Goal: Information Seeking & Learning: Compare options

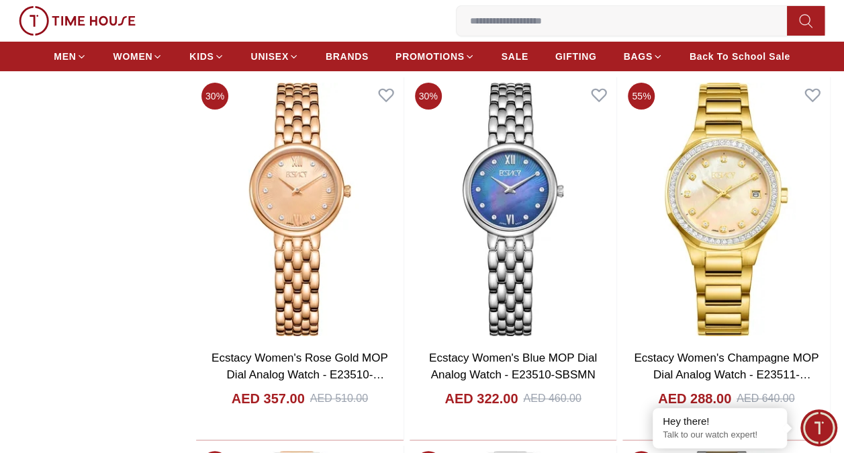
scroll to position [4968, 0]
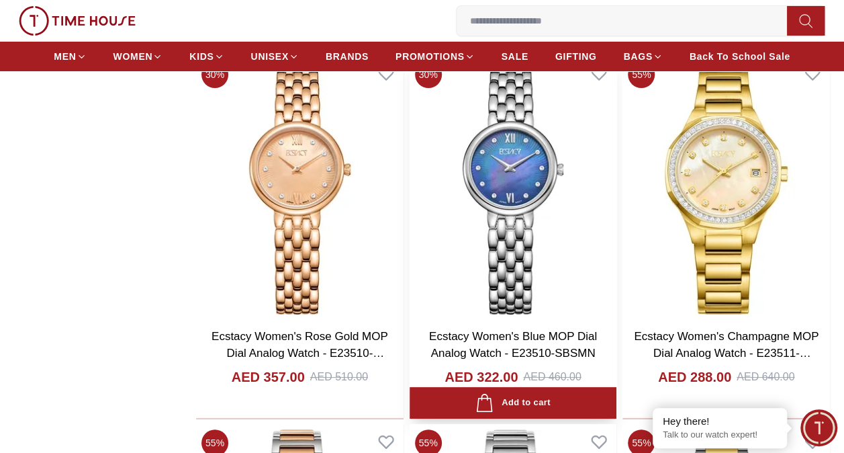
click at [416, 195] on img at bounding box center [513, 188] width 207 height 264
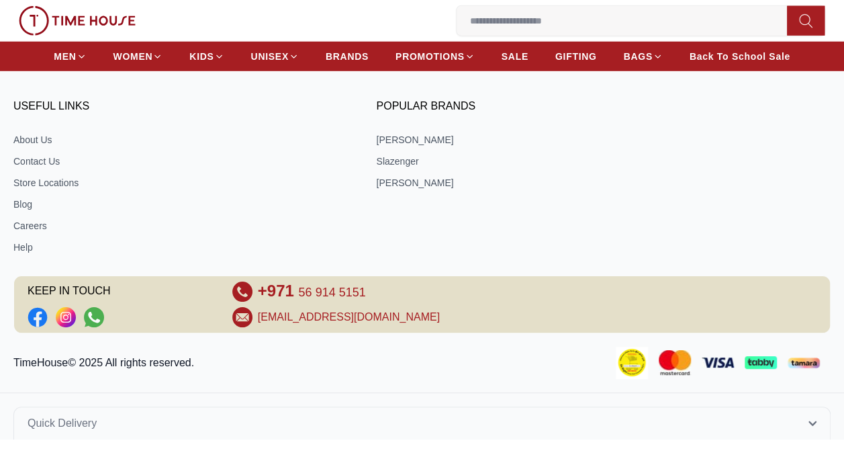
scroll to position [3462, 0]
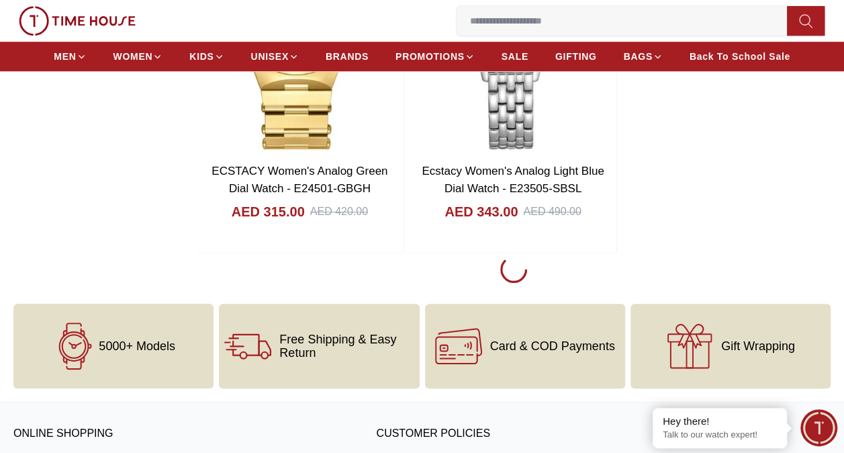
scroll to position [2686, 0]
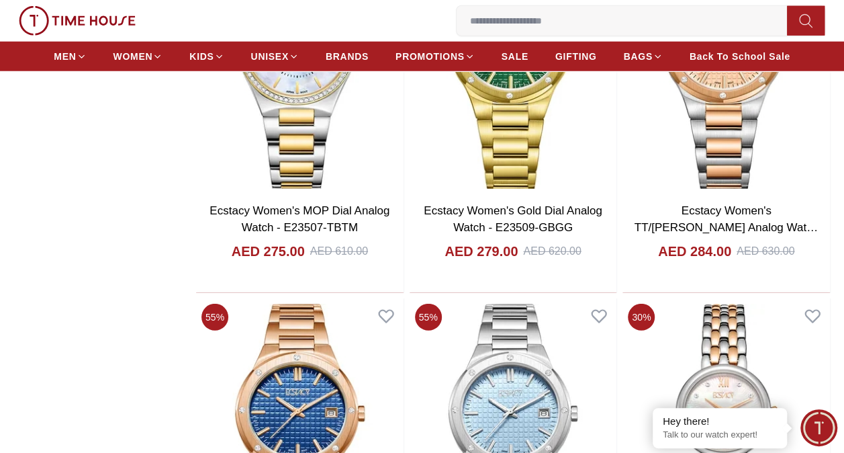
scroll to position [4431, 0]
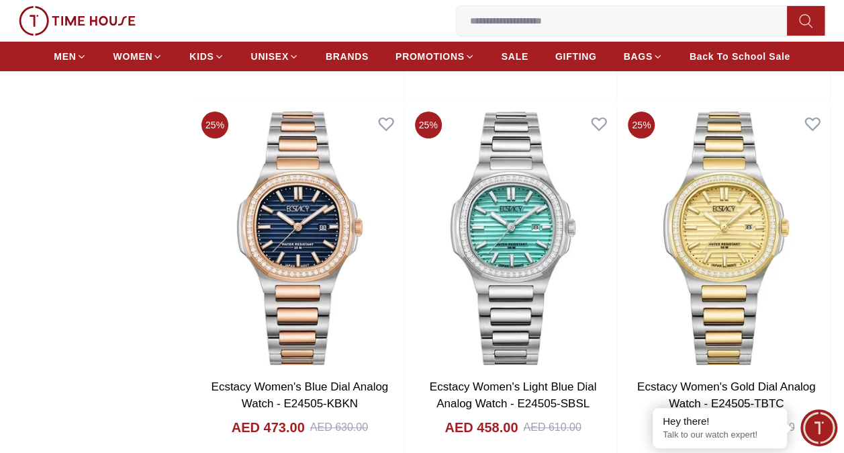
scroll to position [7520, 0]
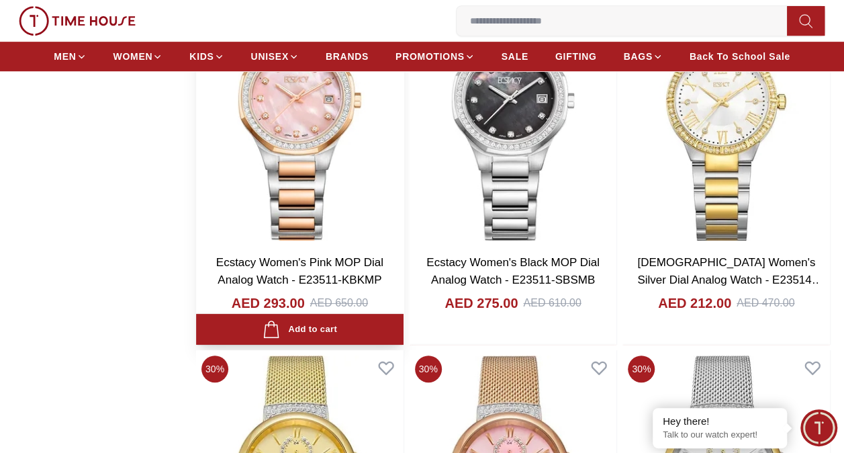
scroll to position [5355, 0]
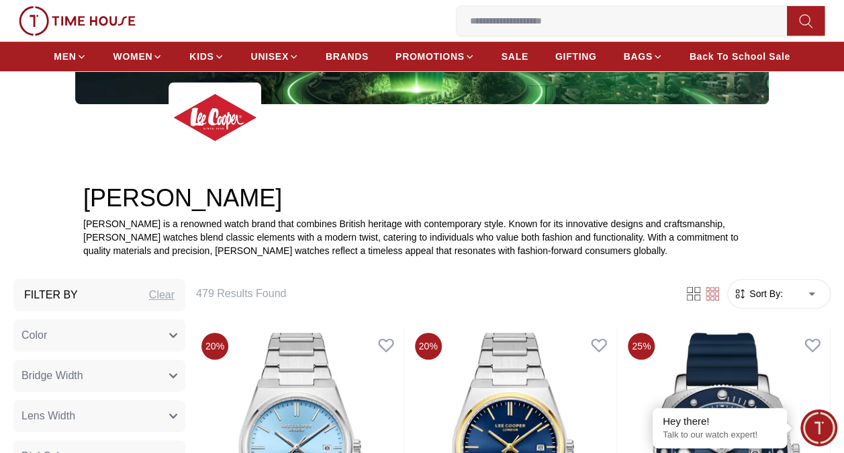
scroll to position [336, 0]
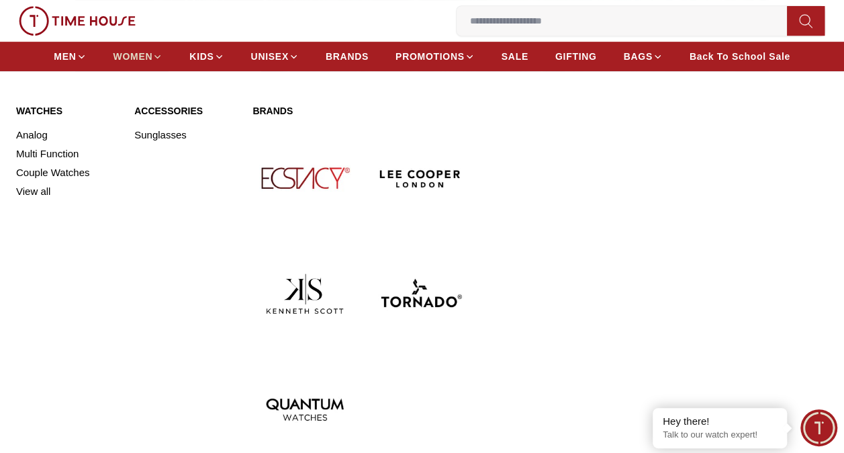
click at [142, 56] on span "WOMEN" at bounding box center [133, 56] width 40 height 13
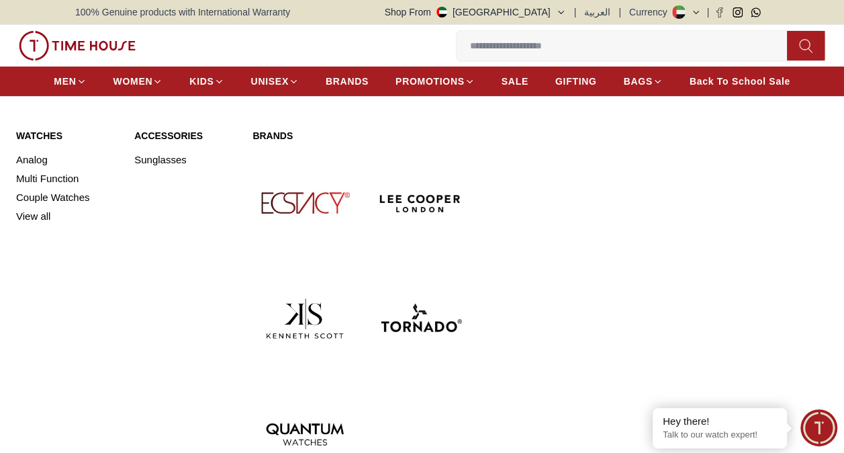
click at [422, 208] on img at bounding box center [420, 202] width 105 height 105
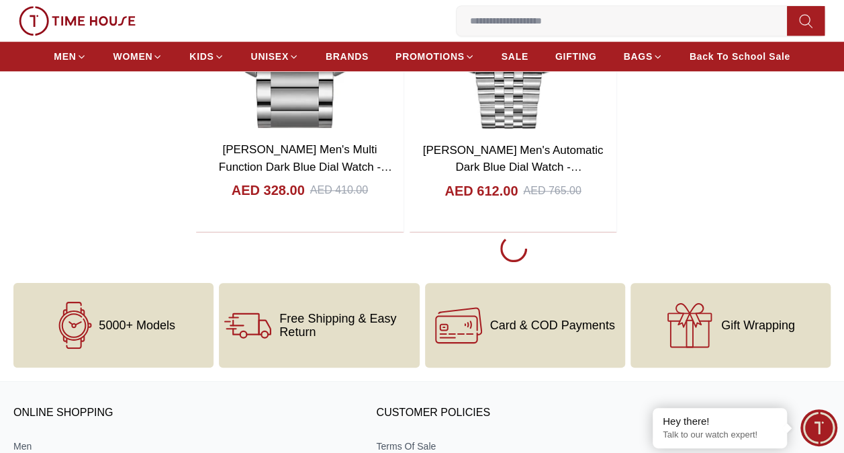
scroll to position [2820, 0]
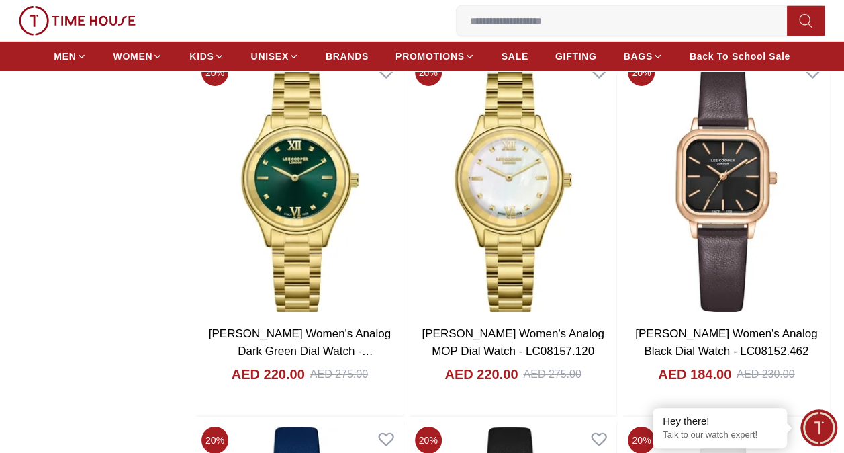
scroll to position [7184, 0]
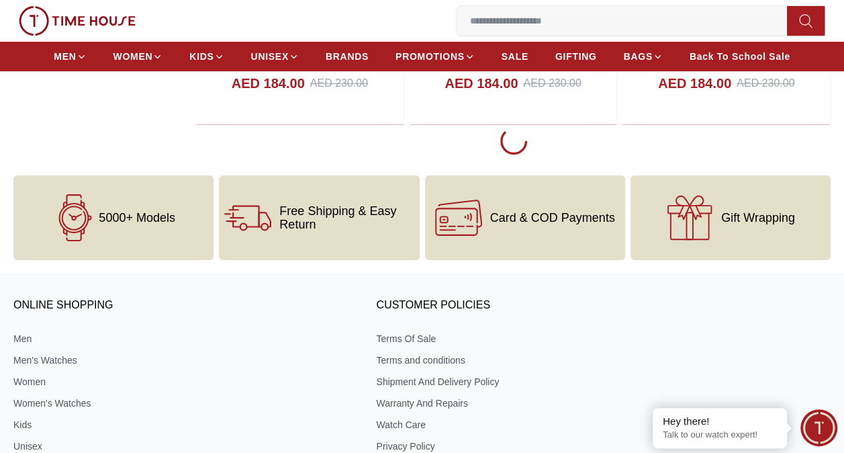
scroll to position [7855, 0]
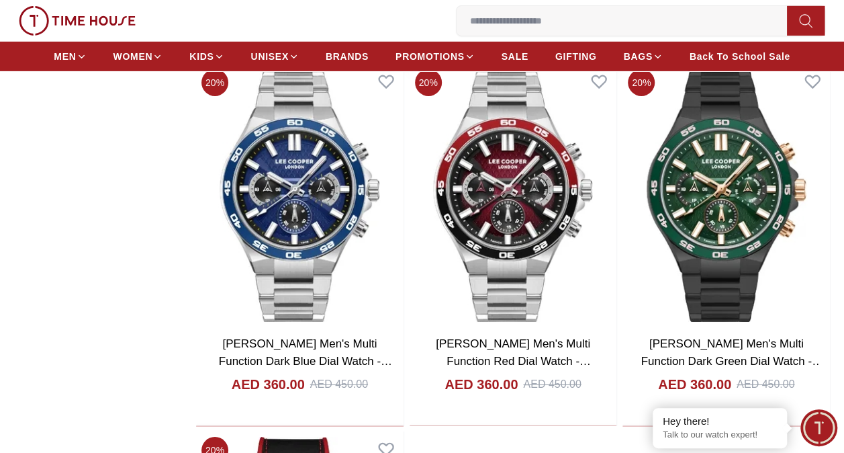
scroll to position [12354, 0]
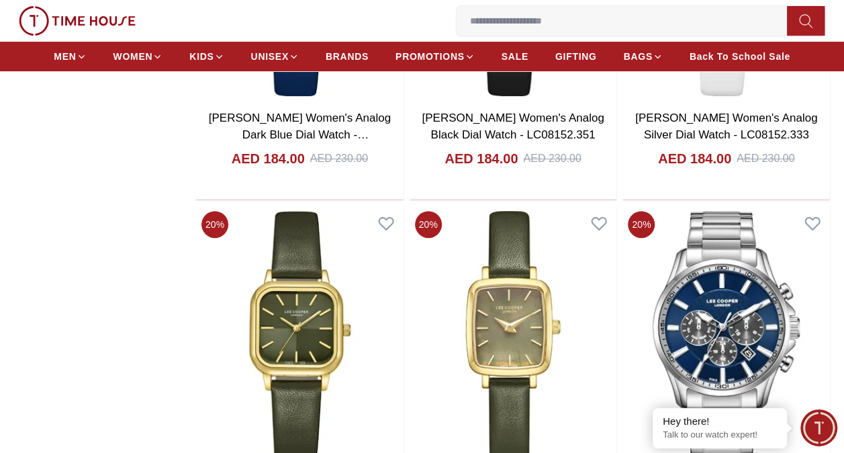
scroll to position [7520, 0]
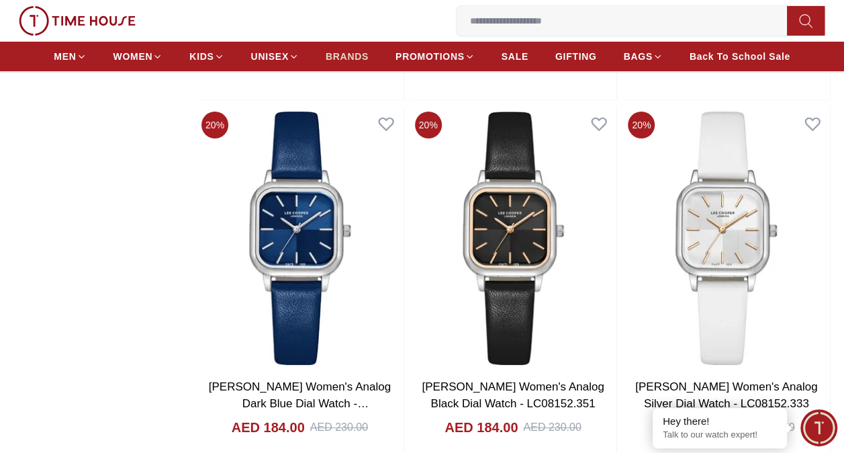
click at [352, 52] on span "BRANDS" at bounding box center [347, 56] width 43 height 13
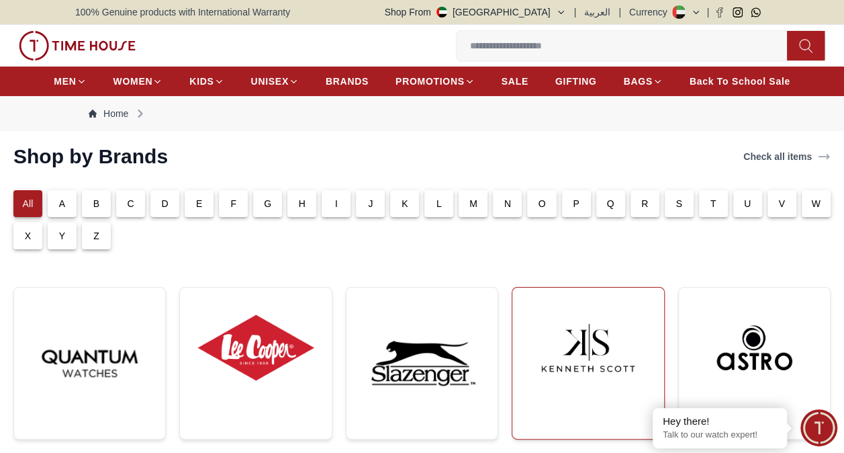
click at [568, 341] on img at bounding box center [588, 347] width 130 height 99
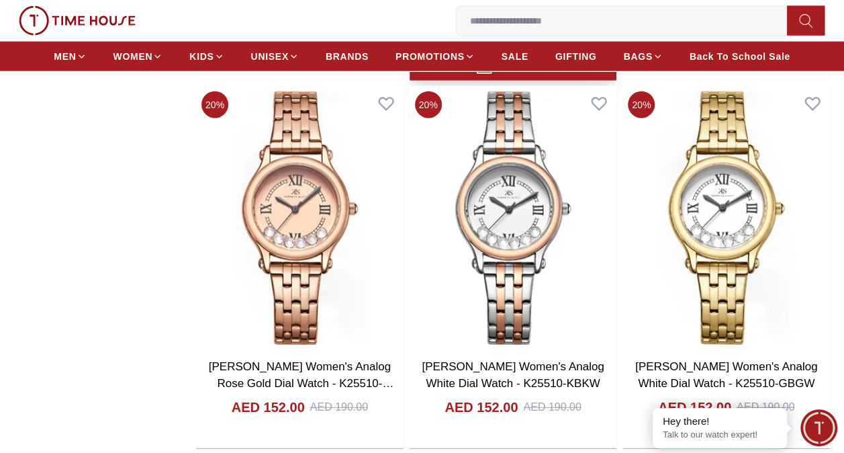
scroll to position [1678, 0]
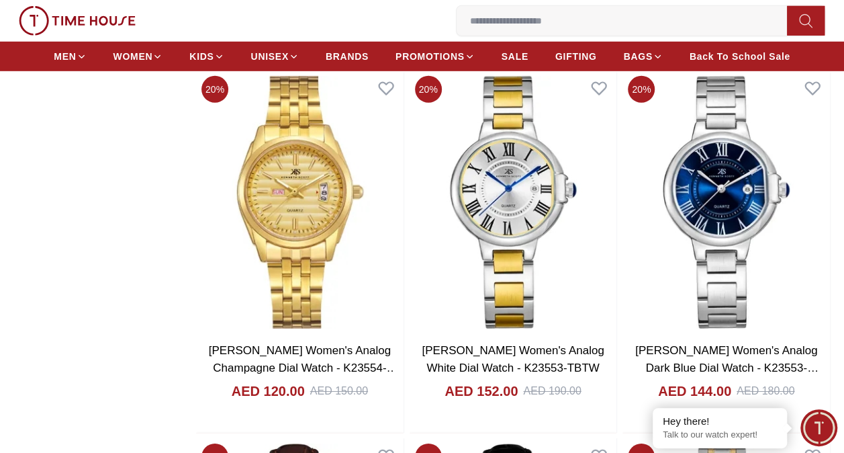
scroll to position [4566, 0]
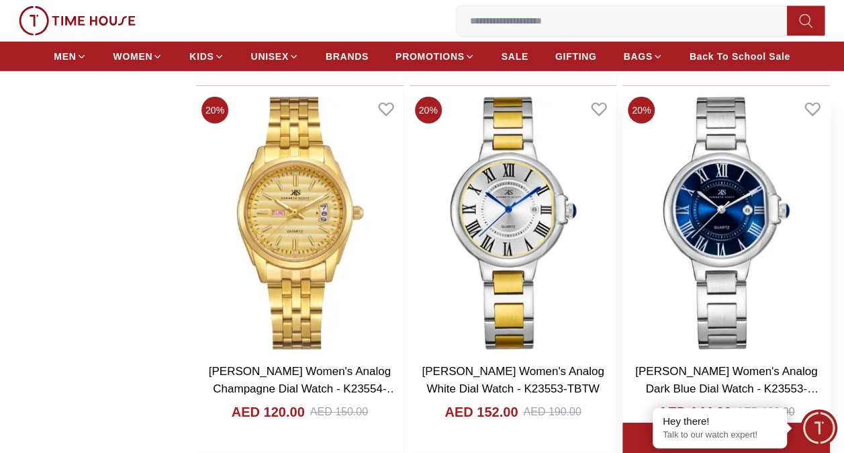
drag, startPoint x: 696, startPoint y: 215, endPoint x: 805, endPoint y: 282, distance: 128.4
click at [805, 282] on img at bounding box center [725, 223] width 207 height 264
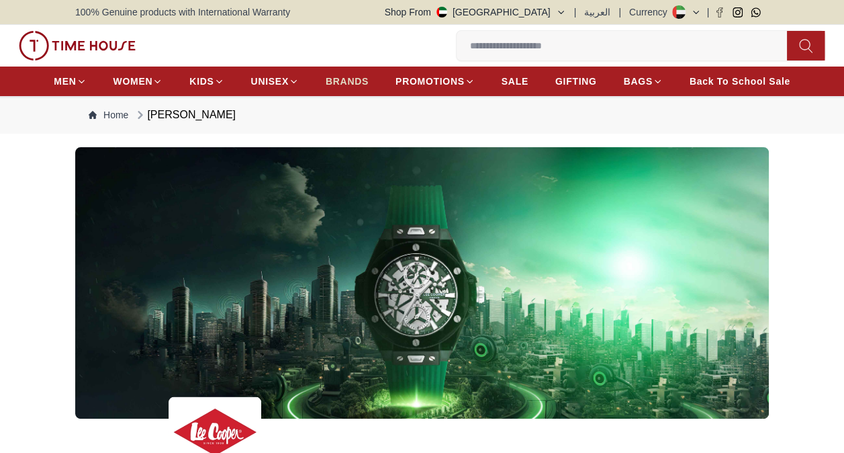
drag, startPoint x: 0, startPoint y: 0, endPoint x: 336, endPoint y: 79, distance: 345.6
click at [336, 79] on span "BRANDS" at bounding box center [347, 81] width 43 height 13
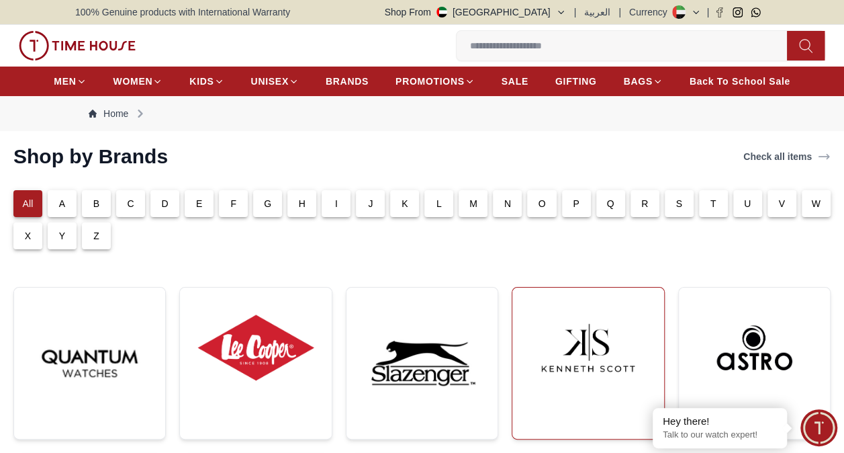
click at [631, 367] on img at bounding box center [588, 347] width 130 height 99
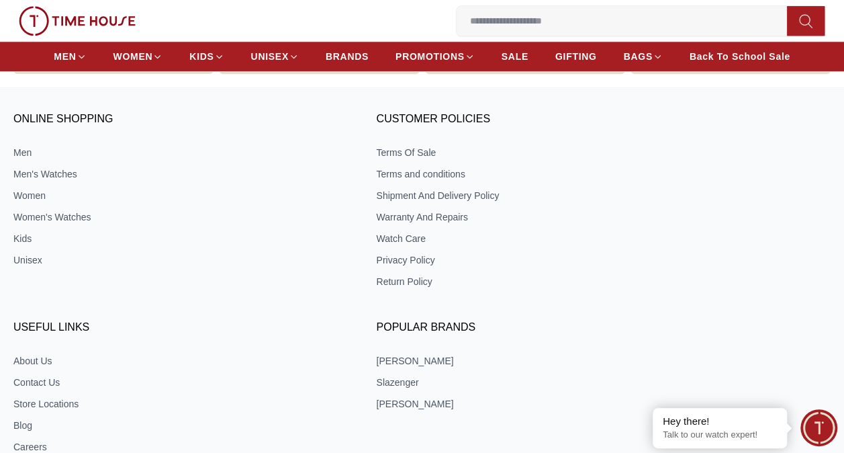
scroll to position [3088, 0]
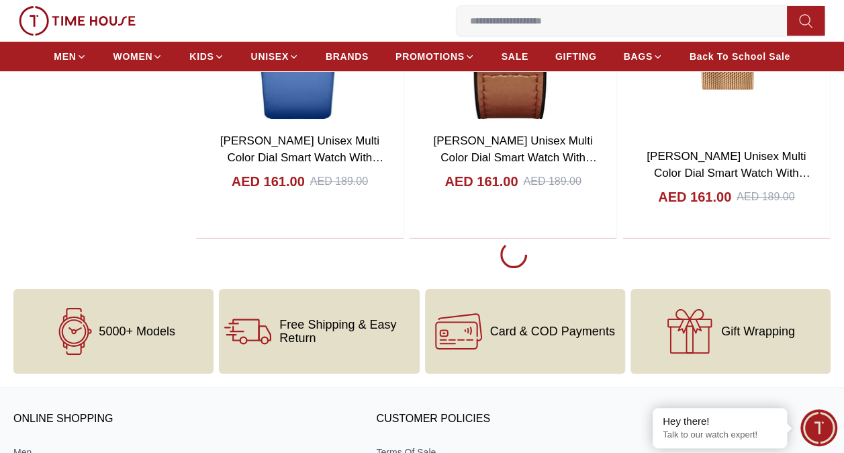
scroll to position [7788, 0]
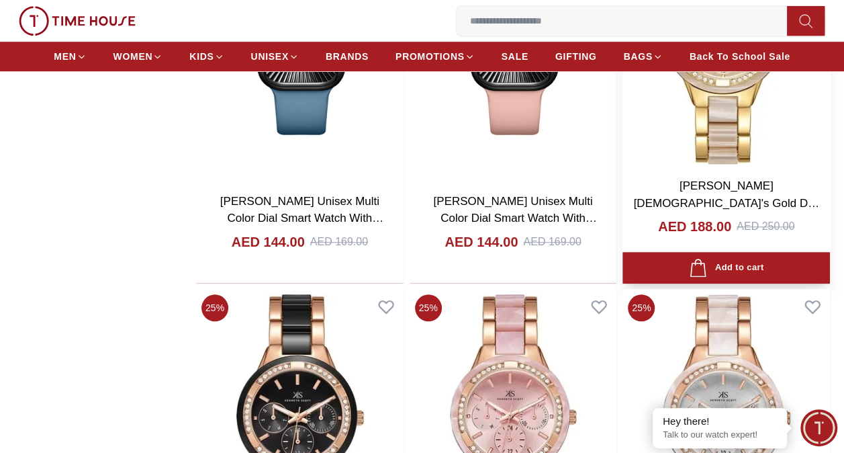
scroll to position [8191, 0]
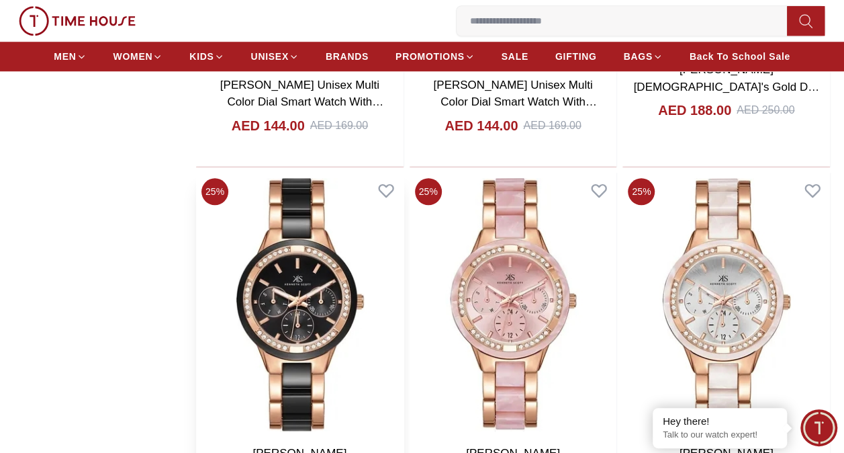
drag, startPoint x: 717, startPoint y: 298, endPoint x: 289, endPoint y: 295, distance: 427.7
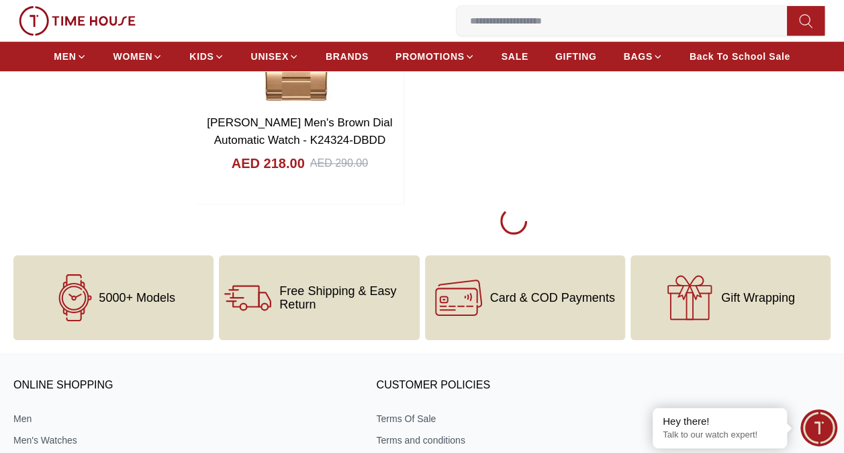
scroll to position [12958, 0]
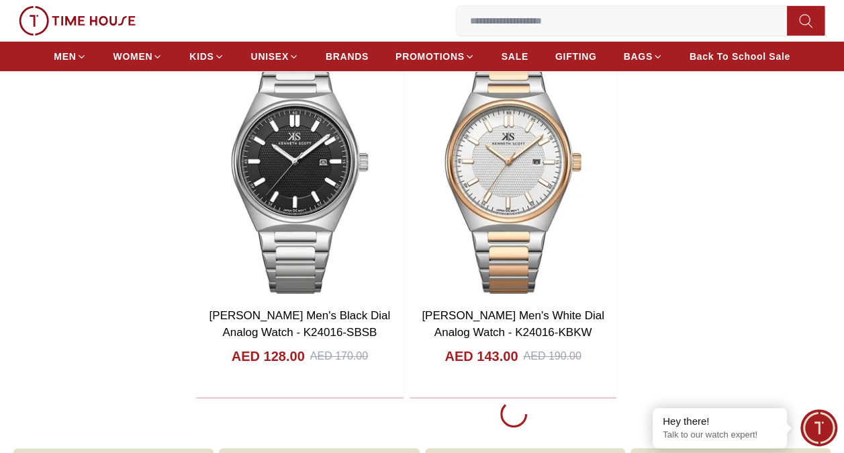
scroll to position [17658, 0]
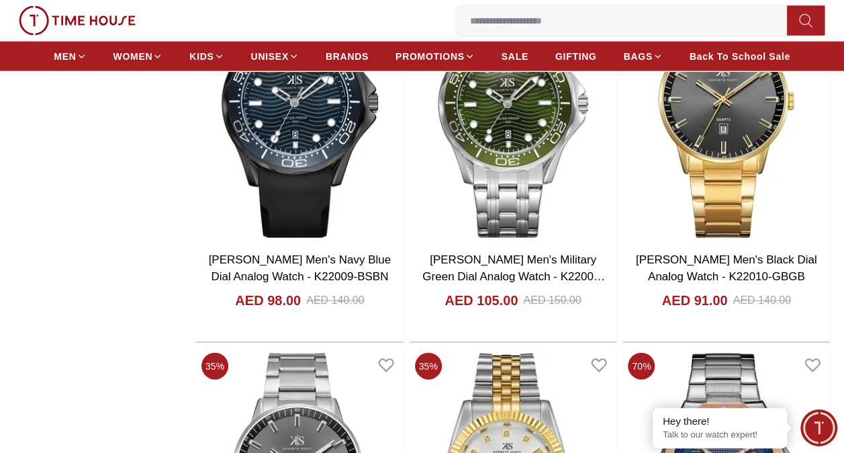
scroll to position [21888, 0]
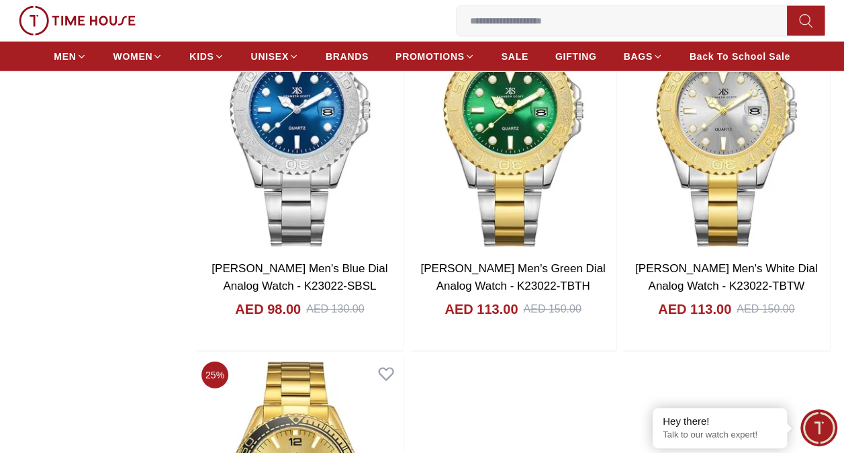
scroll to position [27125, 0]
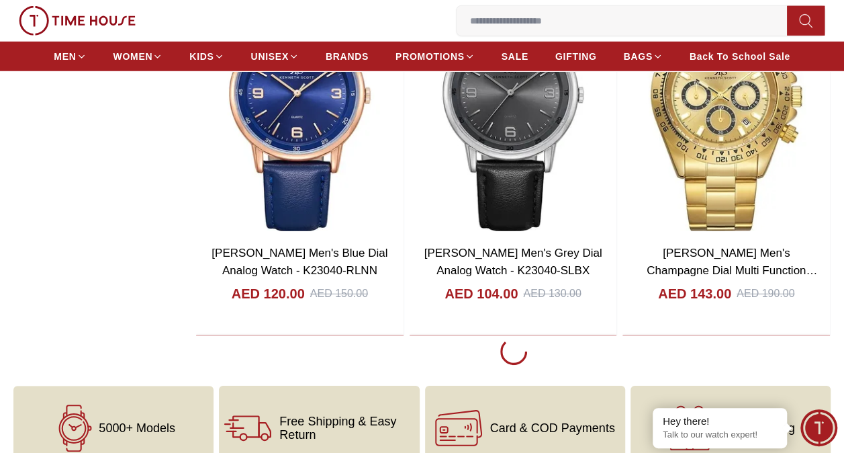
scroll to position [29810, 0]
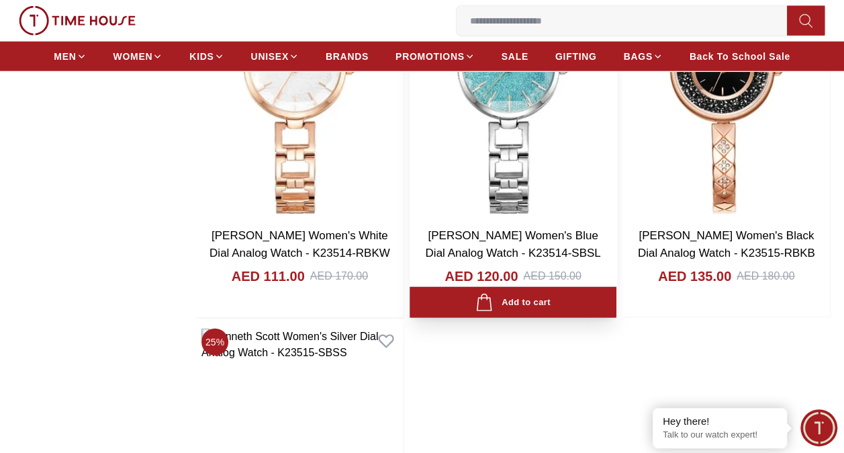
scroll to position [34913, 0]
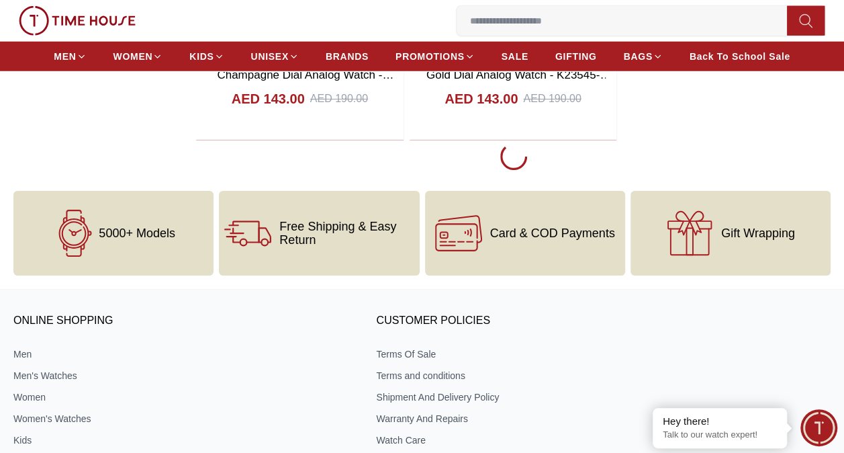
scroll to position [39948, 0]
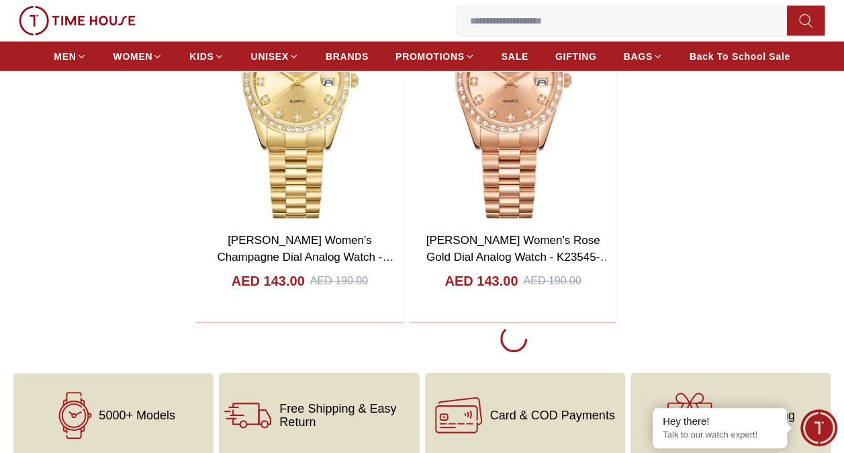
scroll to position [39613, 0]
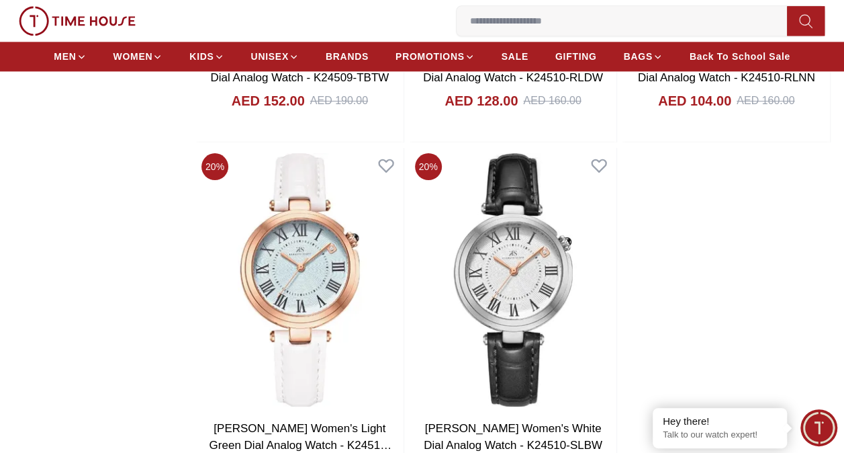
scroll to position [44245, 0]
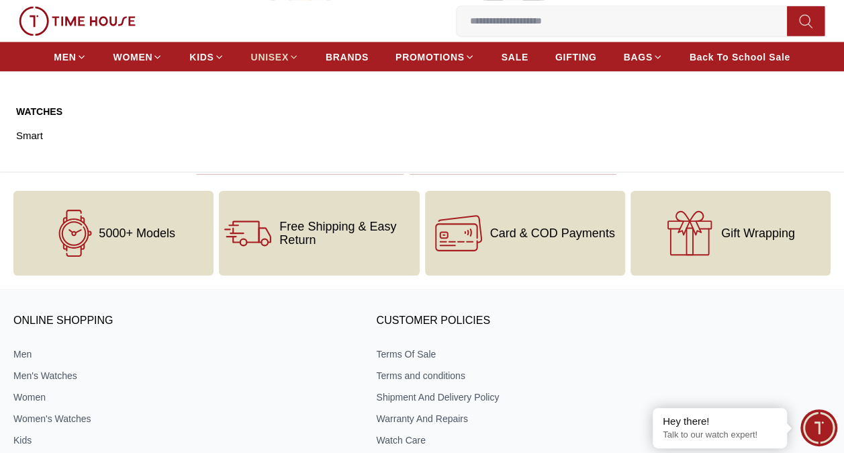
click at [283, 58] on span "UNISEX" at bounding box center [270, 56] width 38 height 13
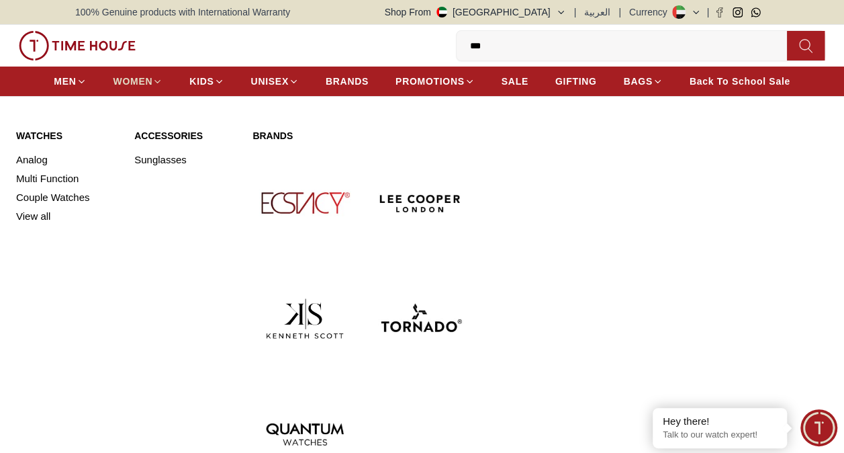
click at [150, 75] on span "WOMEN" at bounding box center [133, 81] width 40 height 13
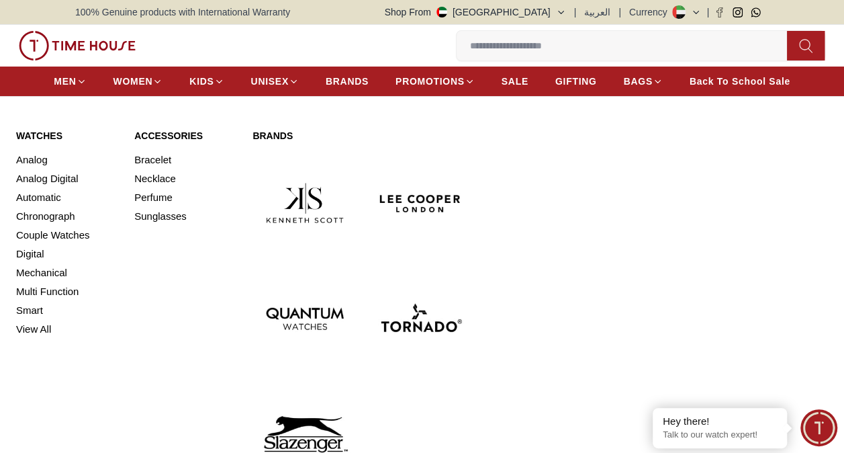
click at [53, 74] on div "MEN WOMEN KIDS UNISEX BRANDS PROMOTIONS SALE GIFTING BAGS Back To School Sale" at bounding box center [421, 81] width 817 height 30
click at [66, 81] on span "MEN" at bounding box center [65, 81] width 22 height 13
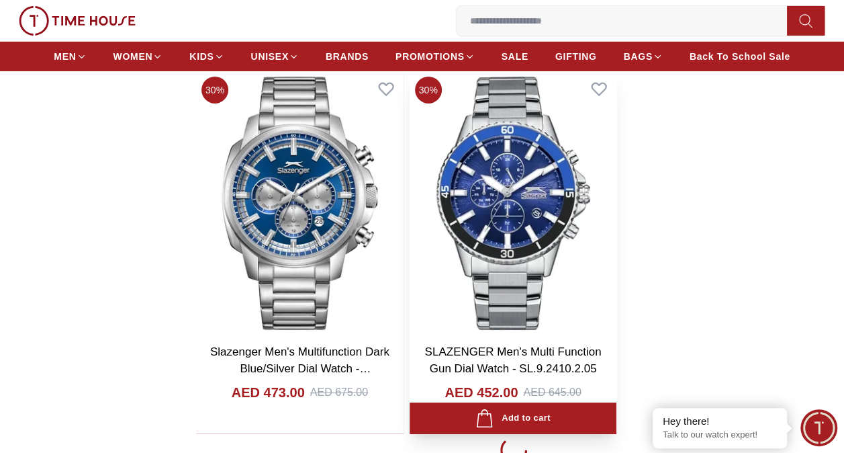
scroll to position [2417, 0]
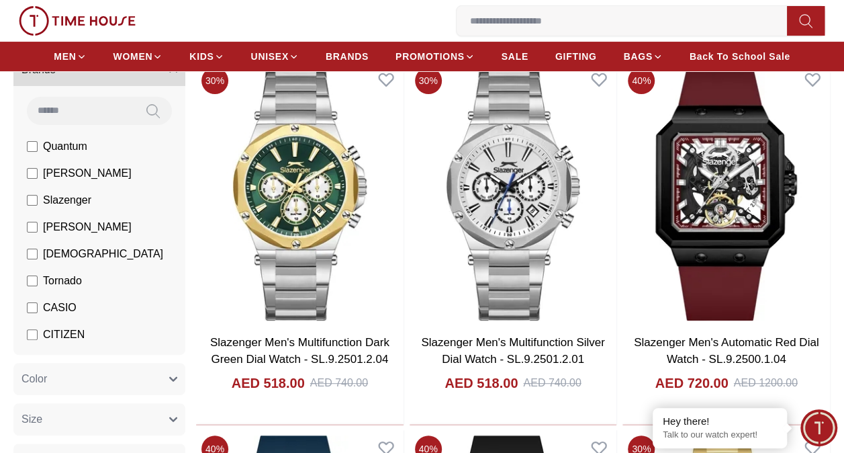
scroll to position [134, 0]
click at [58, 333] on span "CITIZEN" at bounding box center [64, 334] width 42 height 16
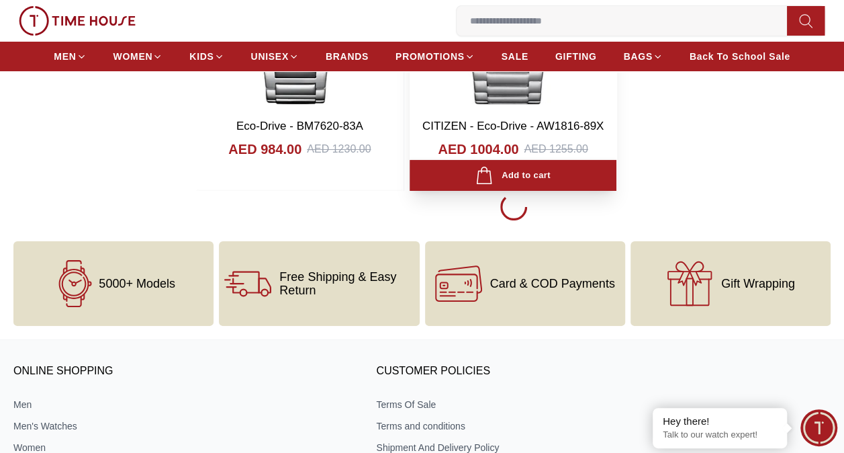
scroll to position [2551, 0]
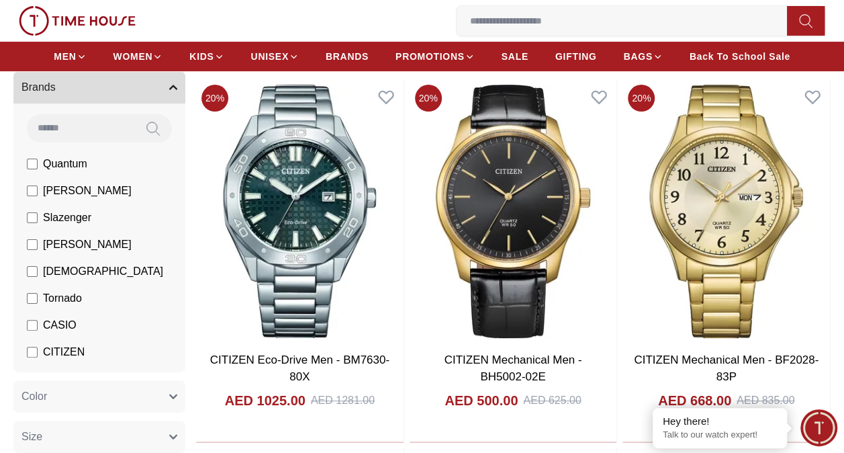
scroll to position [269, 0]
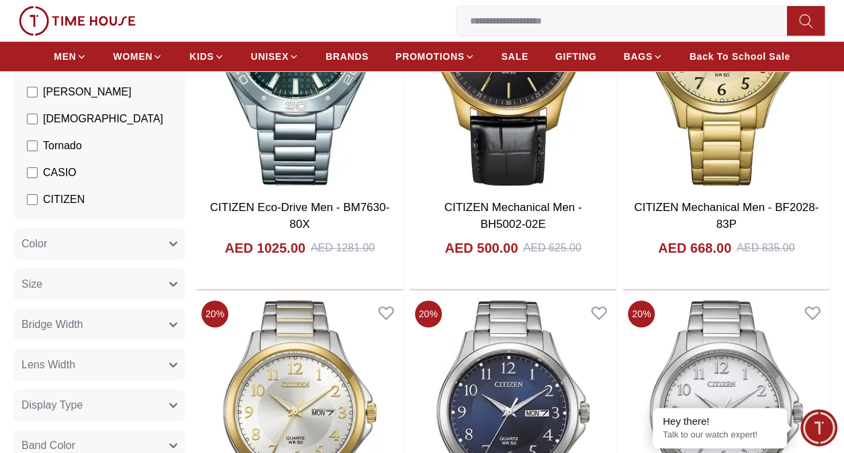
click at [56, 171] on span "CASIO" at bounding box center [60, 172] width 34 height 16
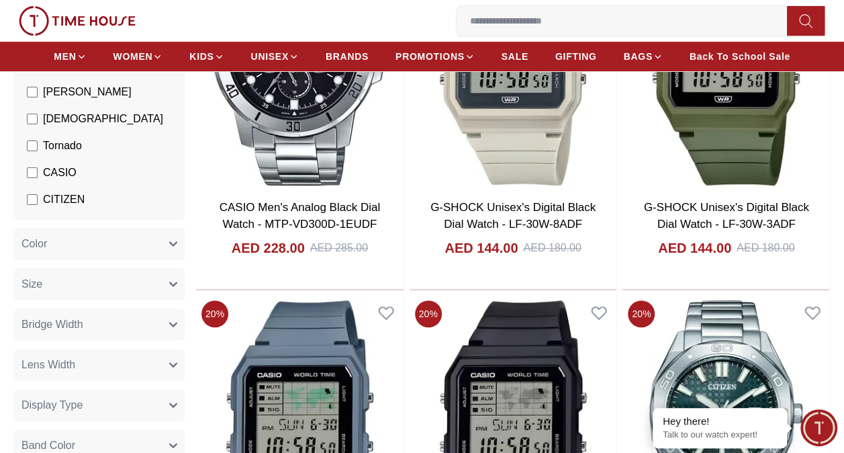
click at [55, 197] on span "CITIZEN" at bounding box center [64, 199] width 42 height 16
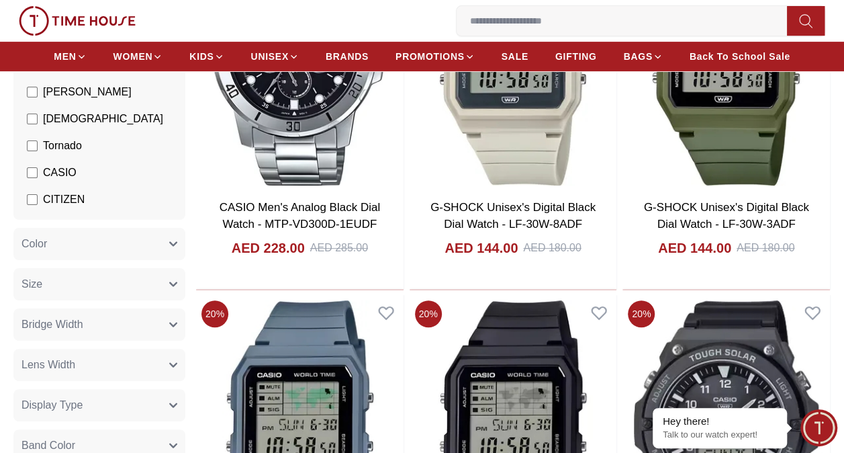
scroll to position [134, 0]
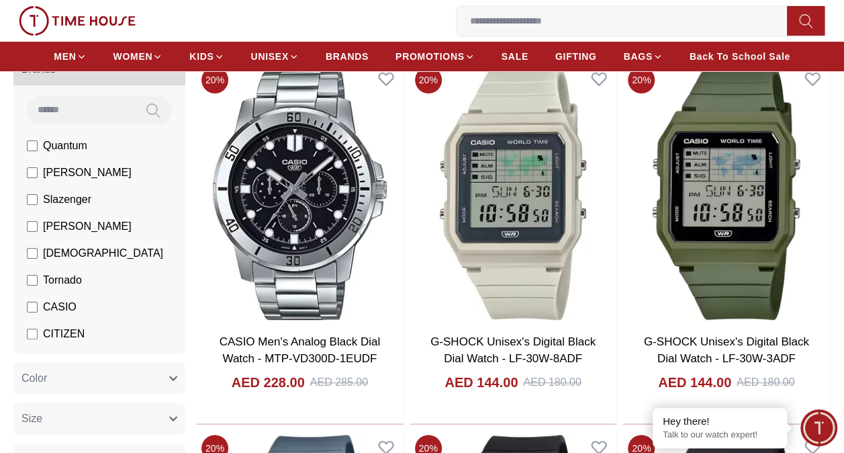
click at [77, 198] on span "Slazenger" at bounding box center [67, 199] width 48 height 16
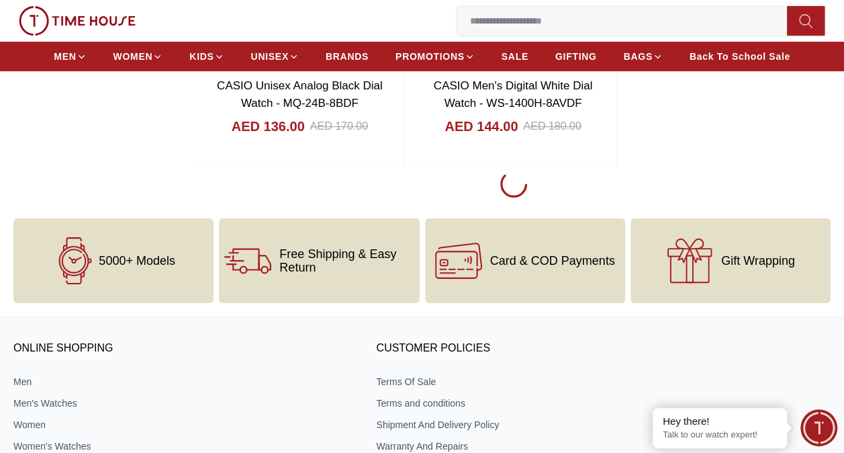
scroll to position [2686, 0]
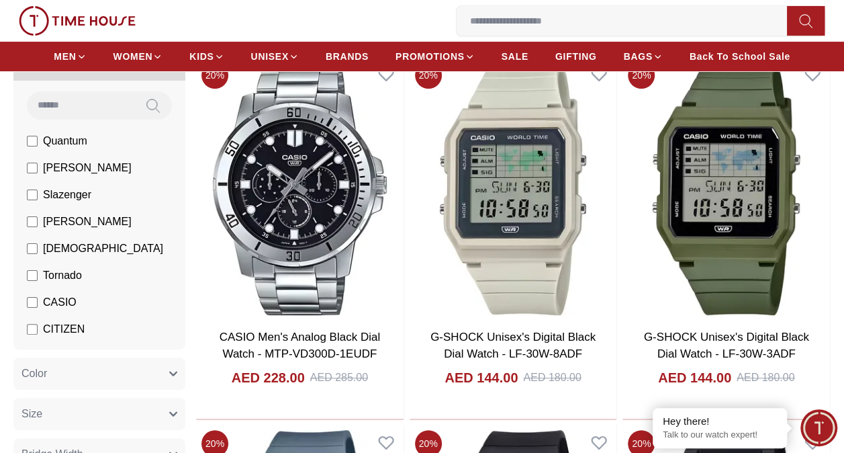
scroll to position [134, 0]
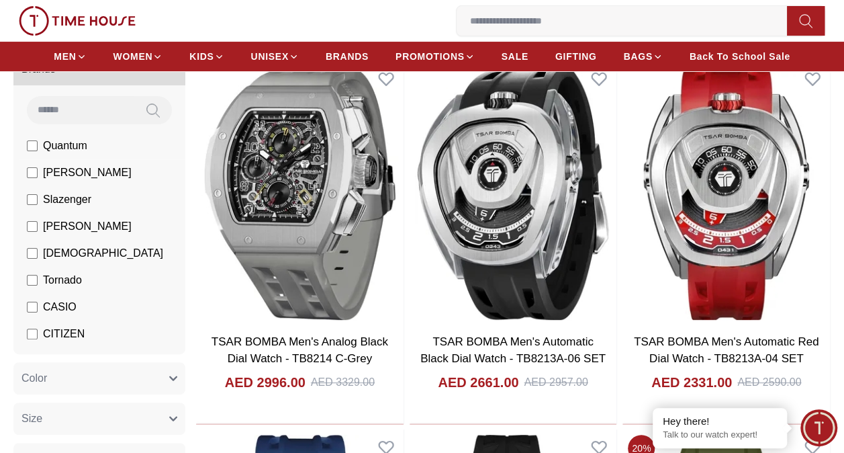
click at [64, 145] on span "Quantum" at bounding box center [65, 146] width 44 height 16
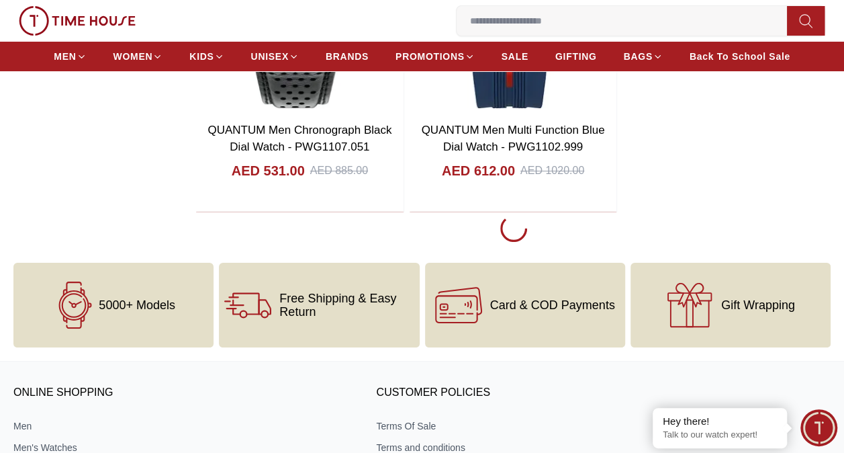
scroll to position [2618, 0]
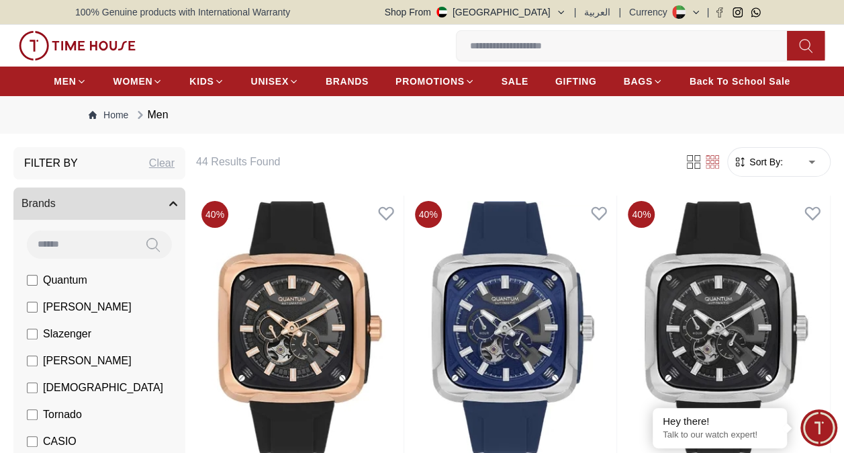
click at [59, 301] on span "[PERSON_NAME]" at bounding box center [87, 307] width 89 height 16
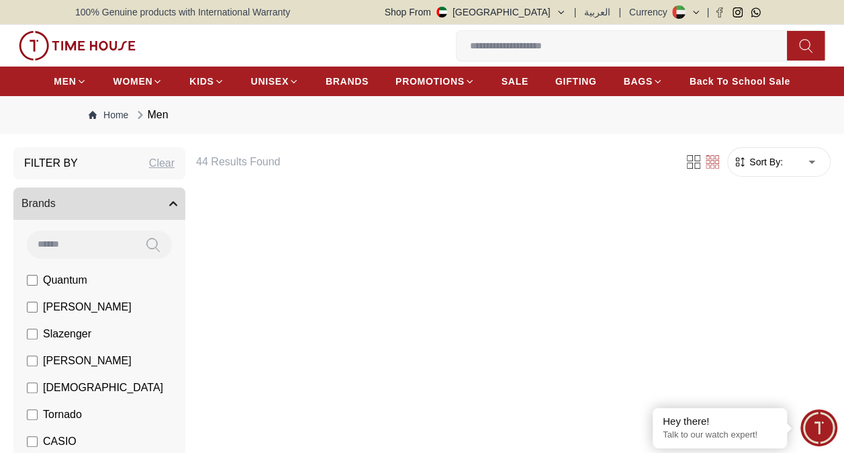
click at [68, 279] on span "Quantum" at bounding box center [65, 280] width 44 height 16
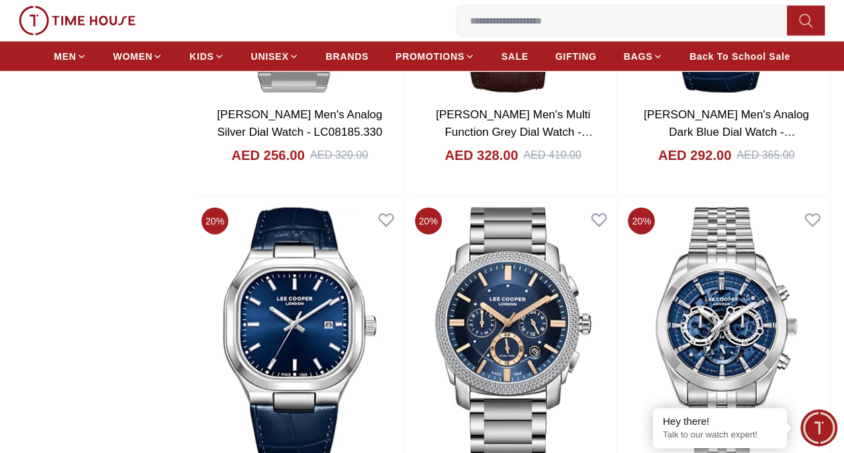
scroll to position [1611, 0]
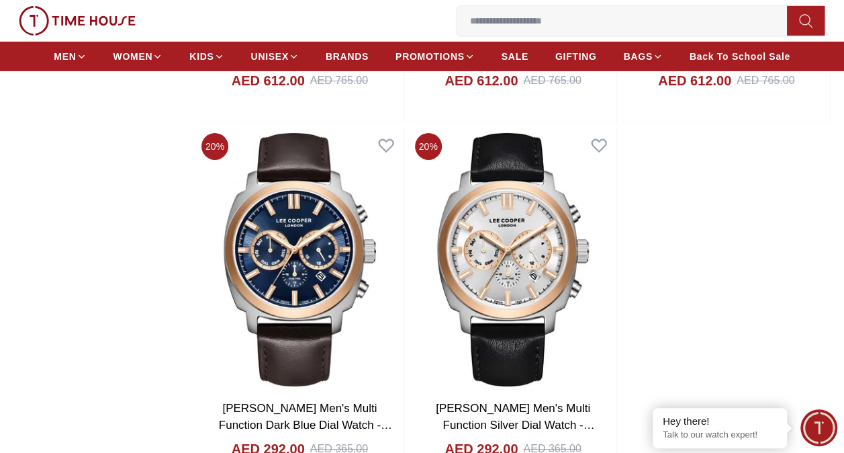
scroll to position [2283, 0]
